Goal: Check status: Check status

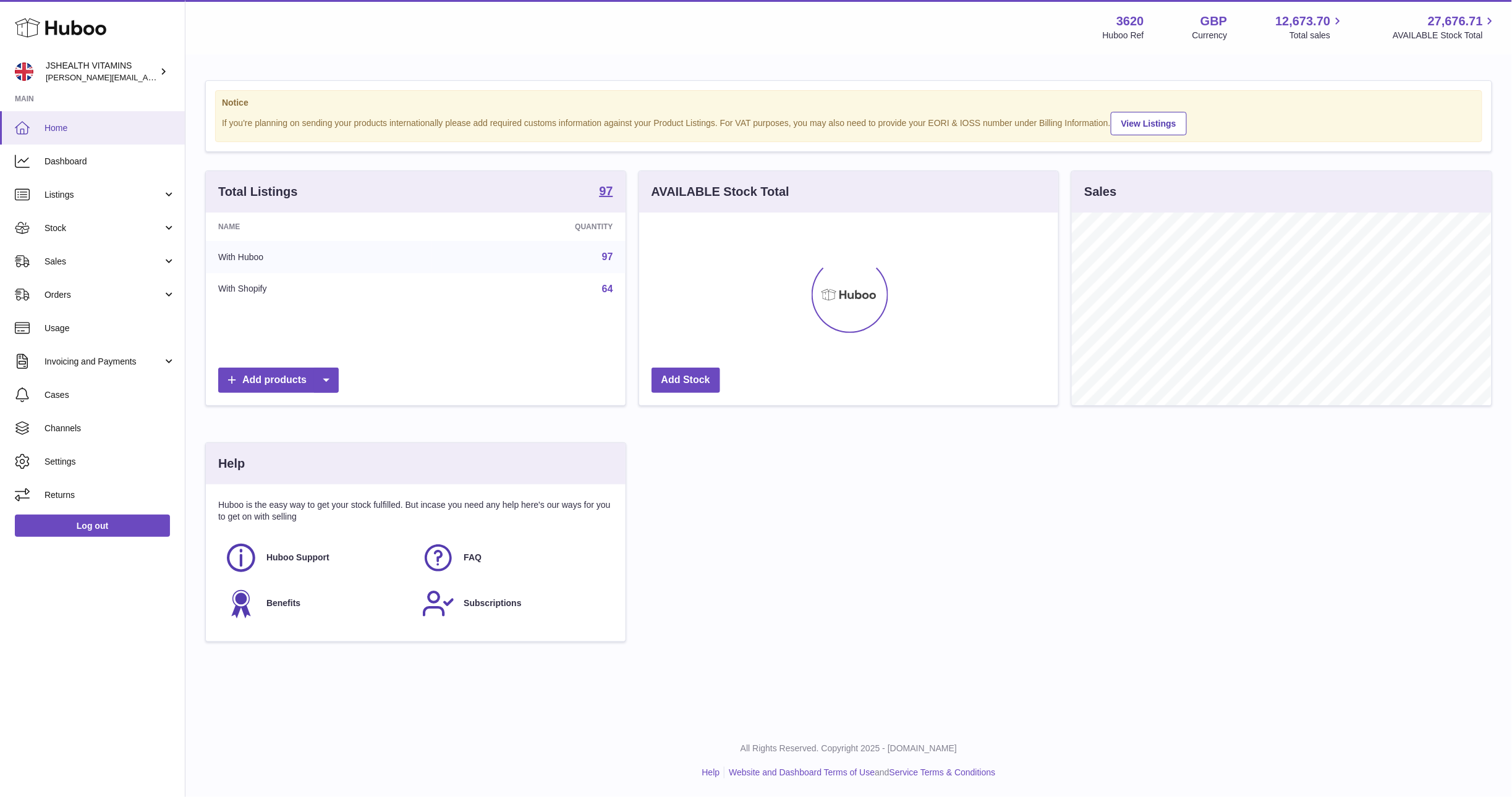
scroll to position [193, 418]
click at [50, 227] on span "Stock" at bounding box center [104, 229] width 118 height 11
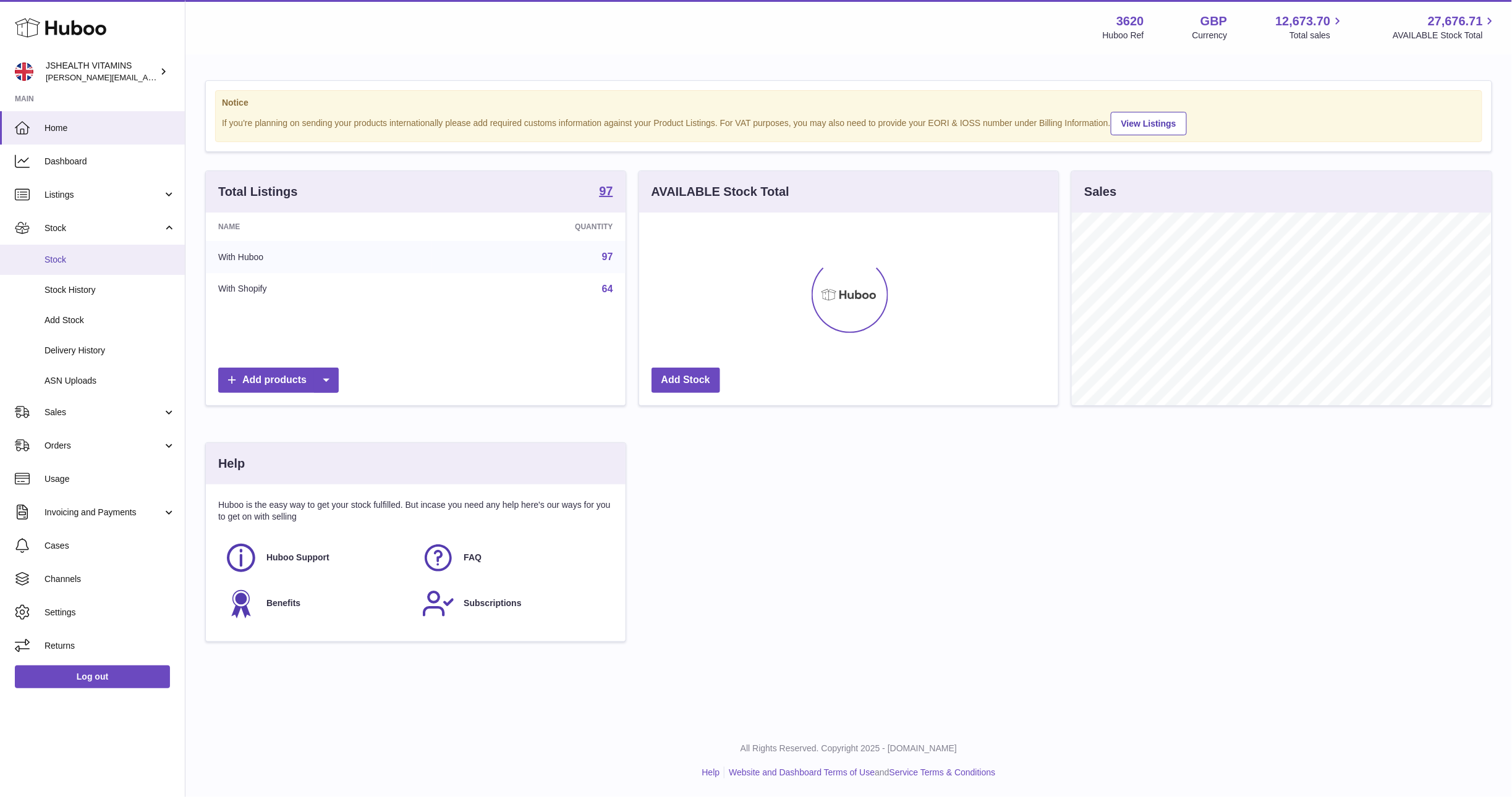
click at [63, 249] on link "Stock" at bounding box center [92, 259] width 185 height 30
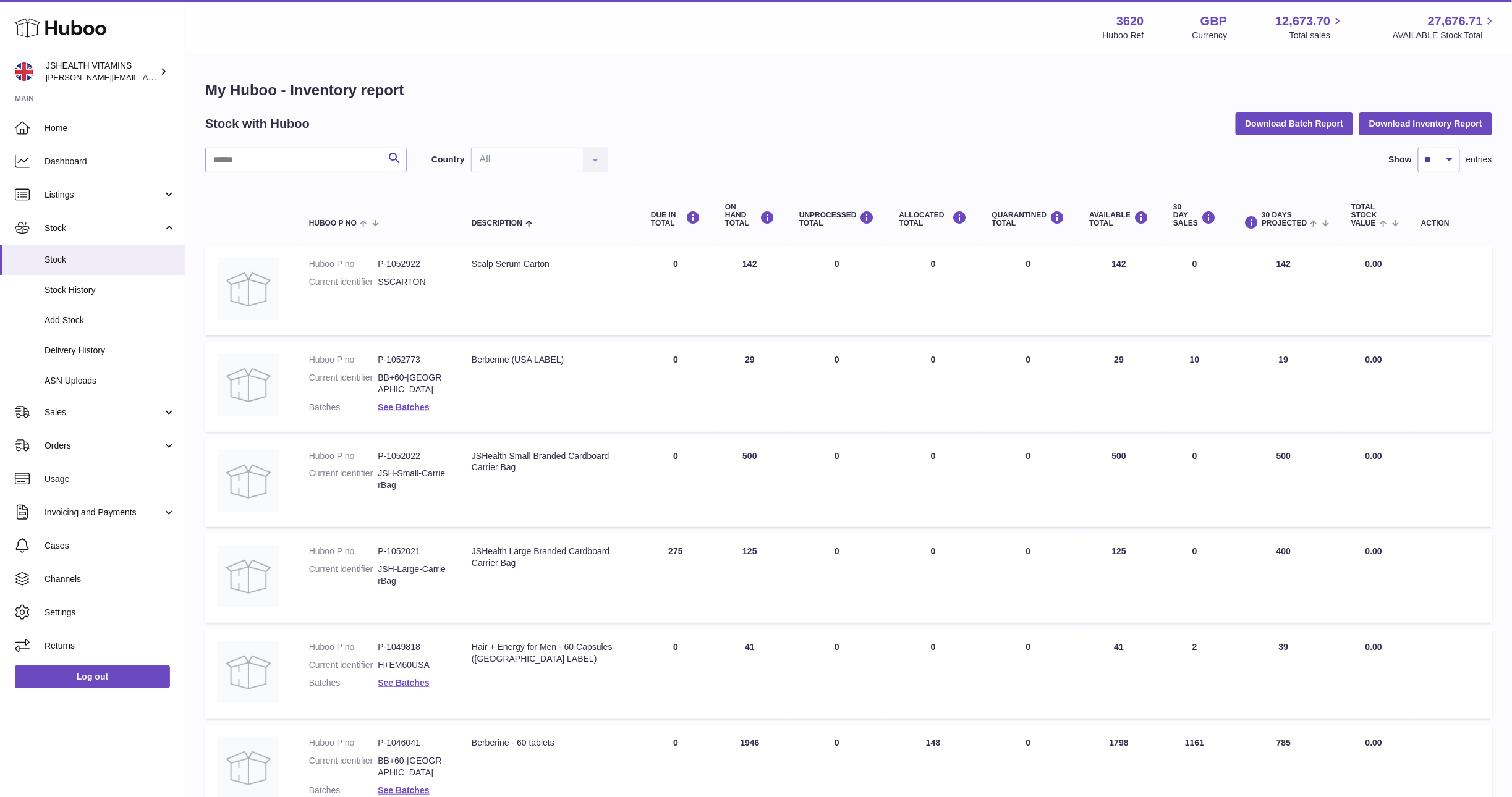
click at [1091, 110] on div "My Huboo - Inventory report Stock with Huboo Download Batch Report Download Inv…" at bounding box center [848, 654] width 1287 height 1147
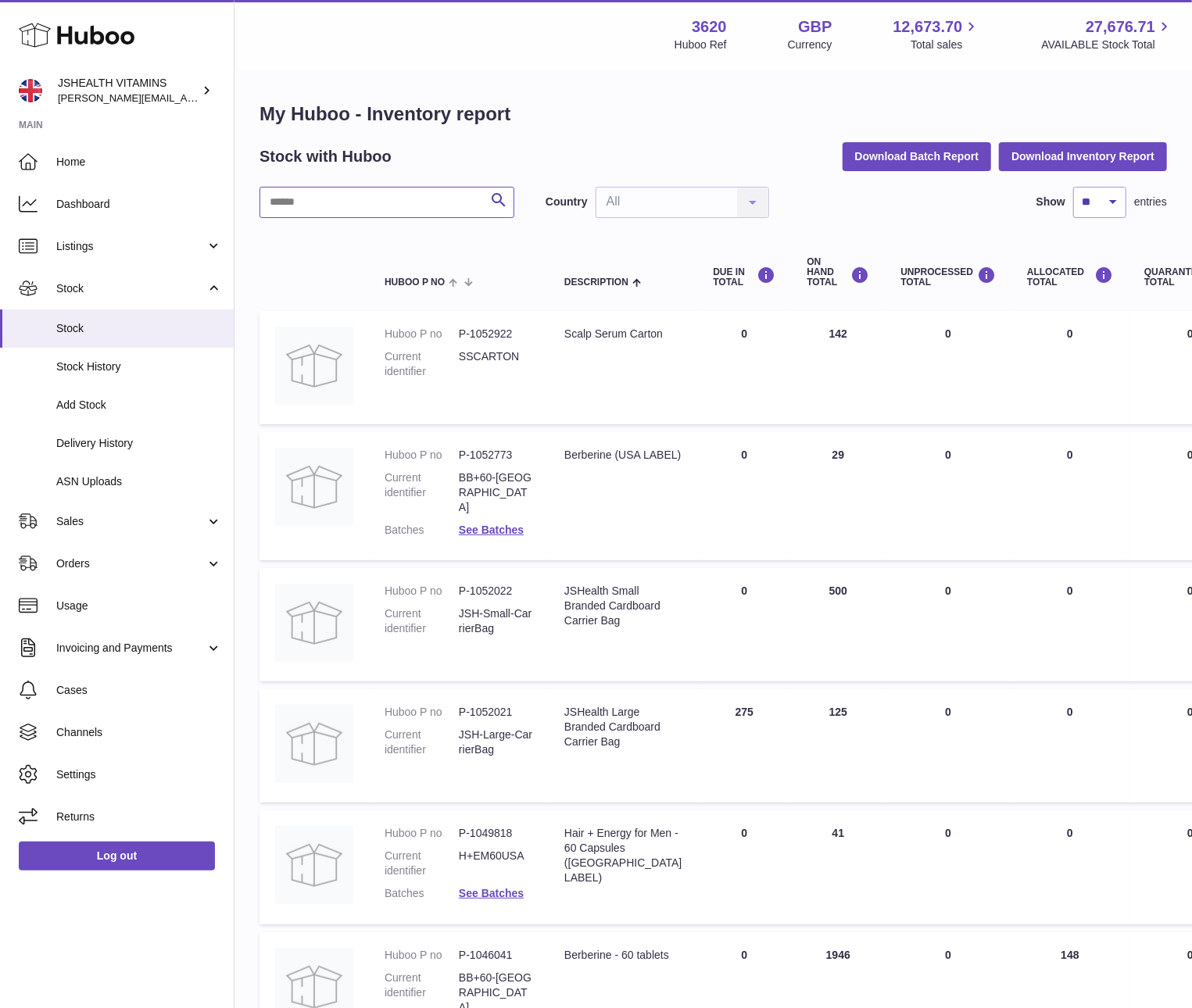
click at [289, 203] on input "text" at bounding box center [386, 202] width 255 height 31
type input "*****"
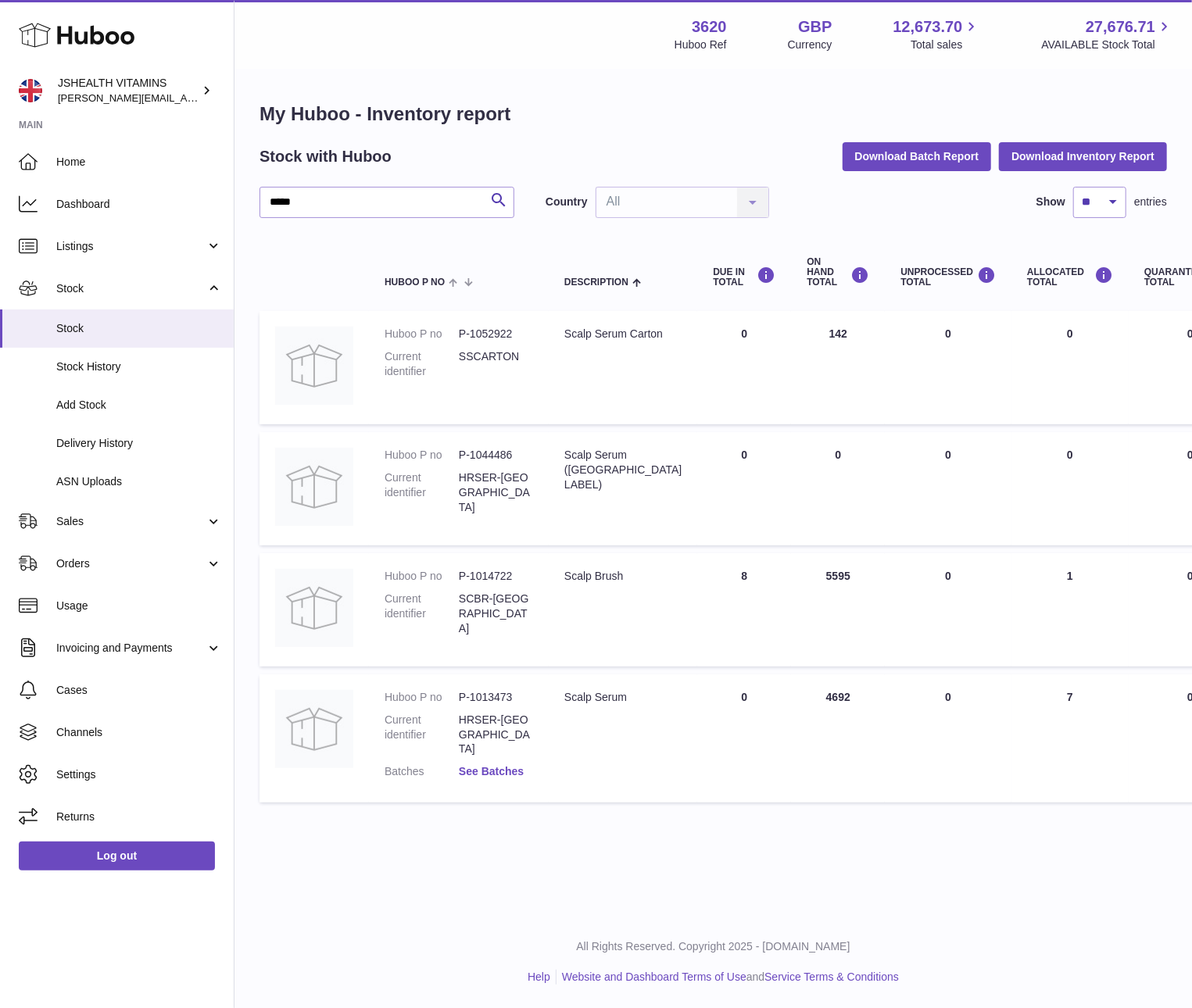
click at [489, 765] on link "See Batches" at bounding box center [491, 772] width 65 height 13
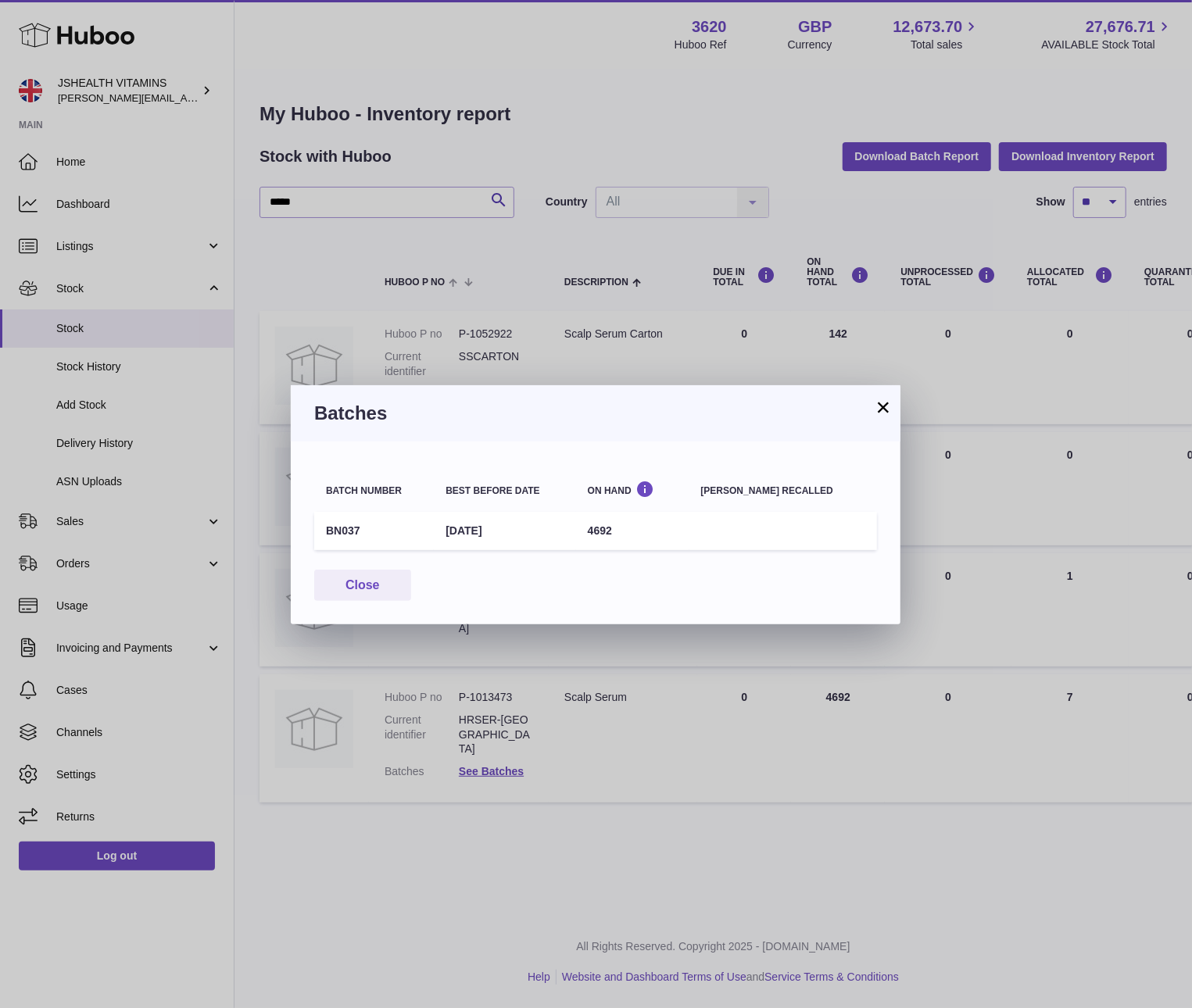
drag, startPoint x: 391, startPoint y: 827, endPoint x: 232, endPoint y: 842, distance: 159.7
click at [391, 827] on div "× Batches Batch number Best before date On Hand Batch recalled BN037 31st May 2…" at bounding box center [596, 504] width 1192 height 1008
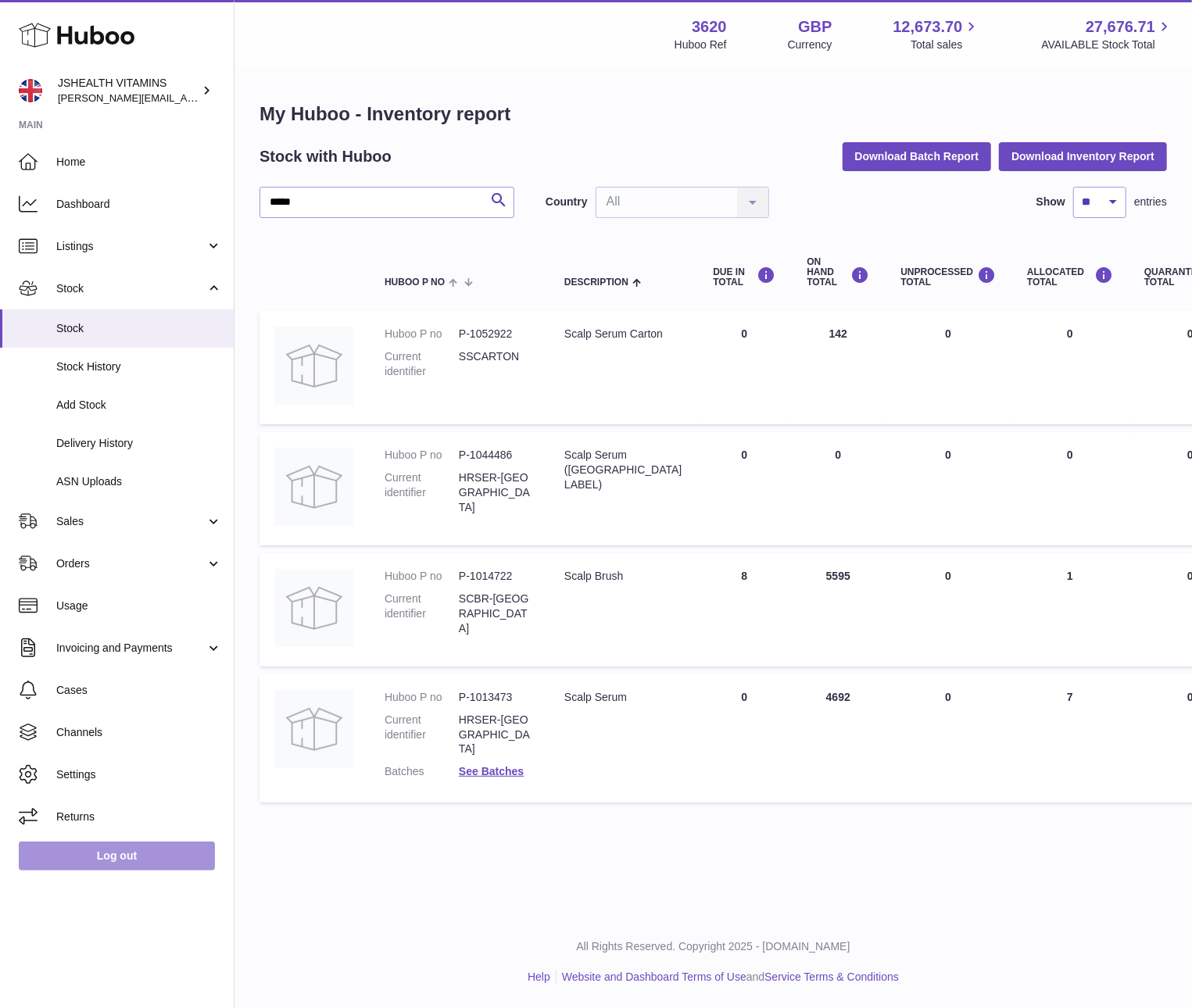
click at [126, 844] on link "Log out" at bounding box center [117, 855] width 196 height 28
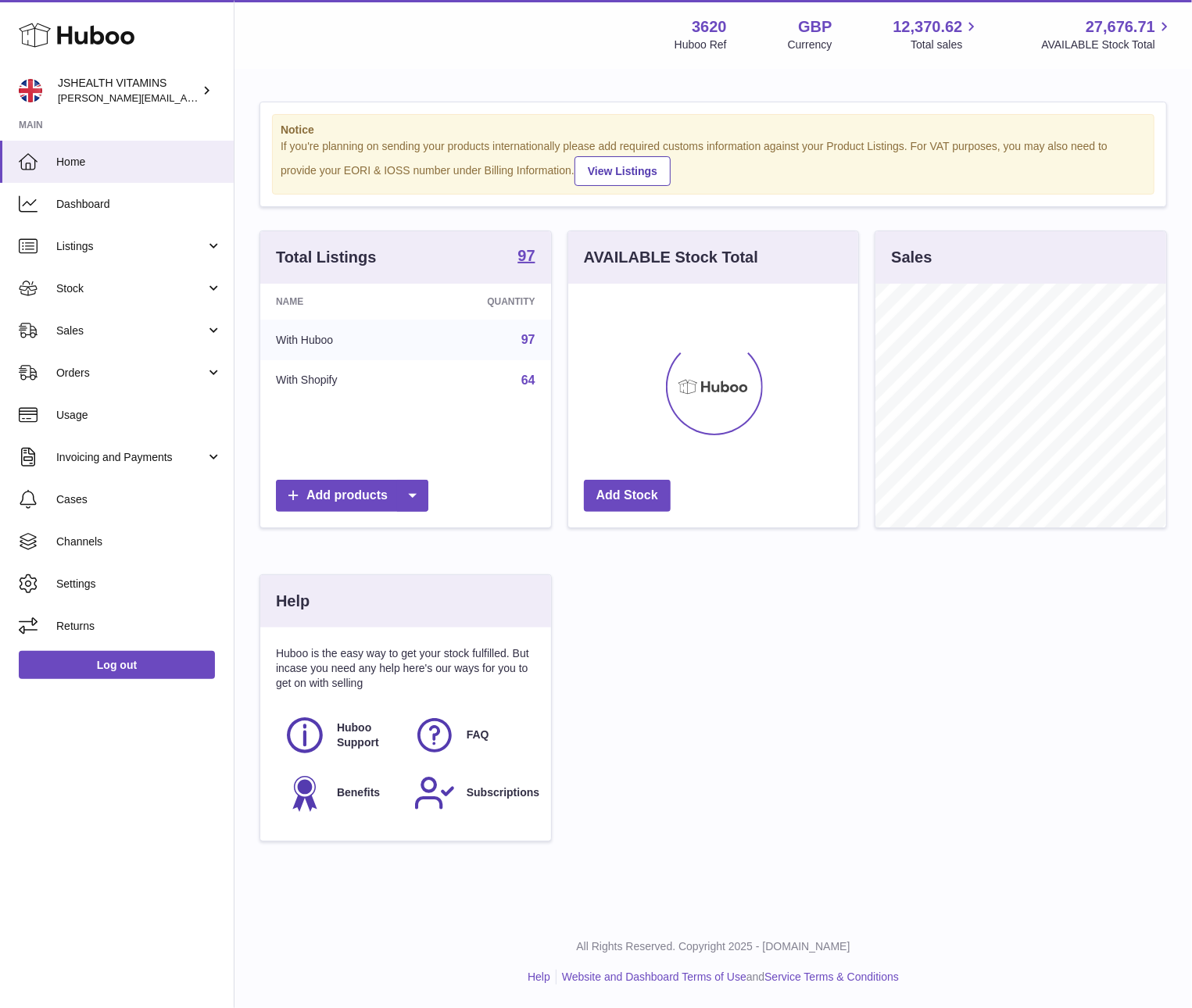
scroll to position [244, 291]
click at [125, 676] on link "Log out" at bounding box center [117, 664] width 196 height 28
